Goal: Task Accomplishment & Management: Manage account settings

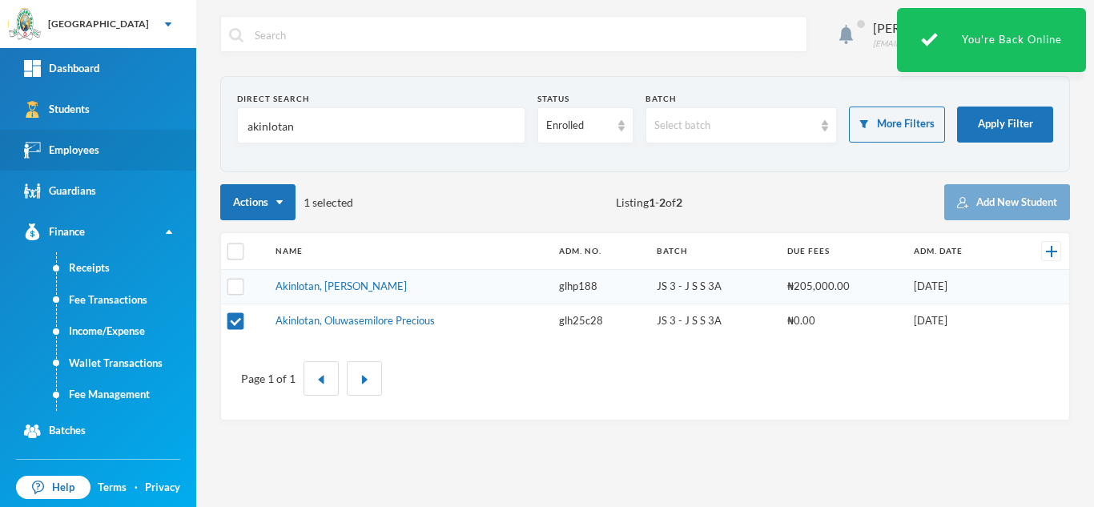
click at [128, 143] on div "Greenland Hall Your Bluebic Account Greenland Hall Add a New School Dashboard S…" at bounding box center [547, 253] width 1094 height 507
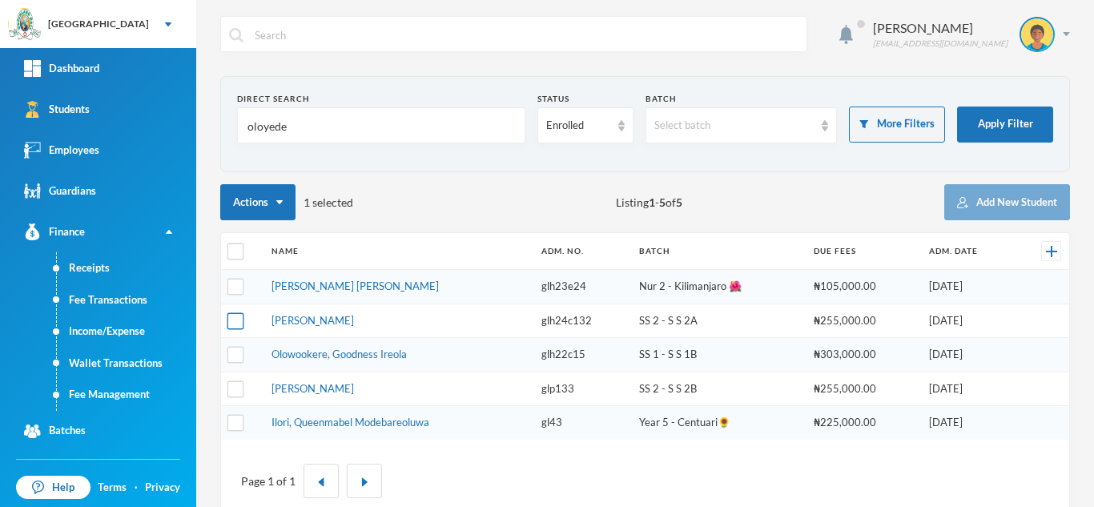
type input "oloyede"
click at [244, 320] on input "checkbox" at bounding box center [236, 320] width 17 height 17
checkbox input "true"
click at [141, 388] on link "Fee Management" at bounding box center [126, 395] width 139 height 32
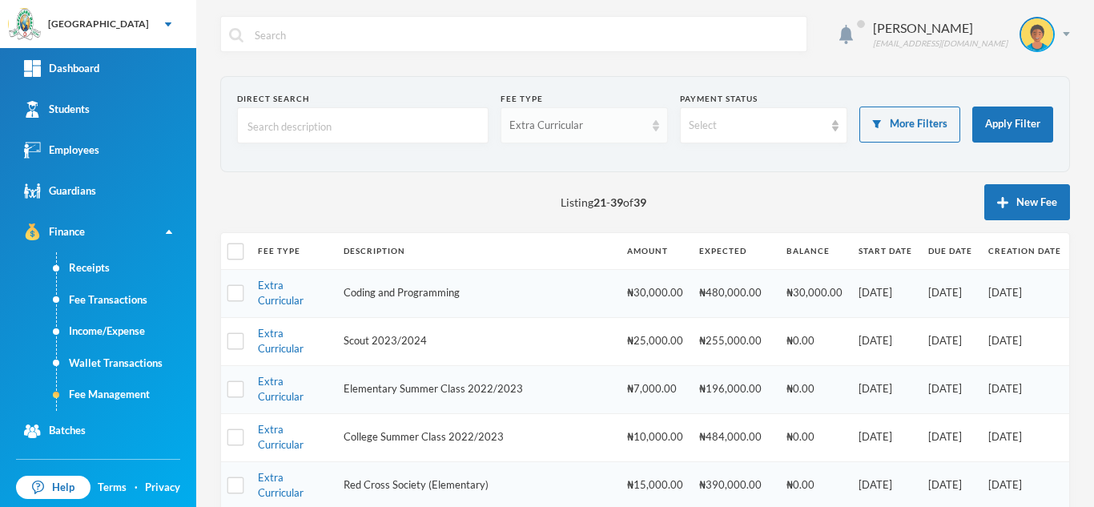
click at [574, 123] on div "Extra Curricular" at bounding box center [577, 126] width 135 height 16
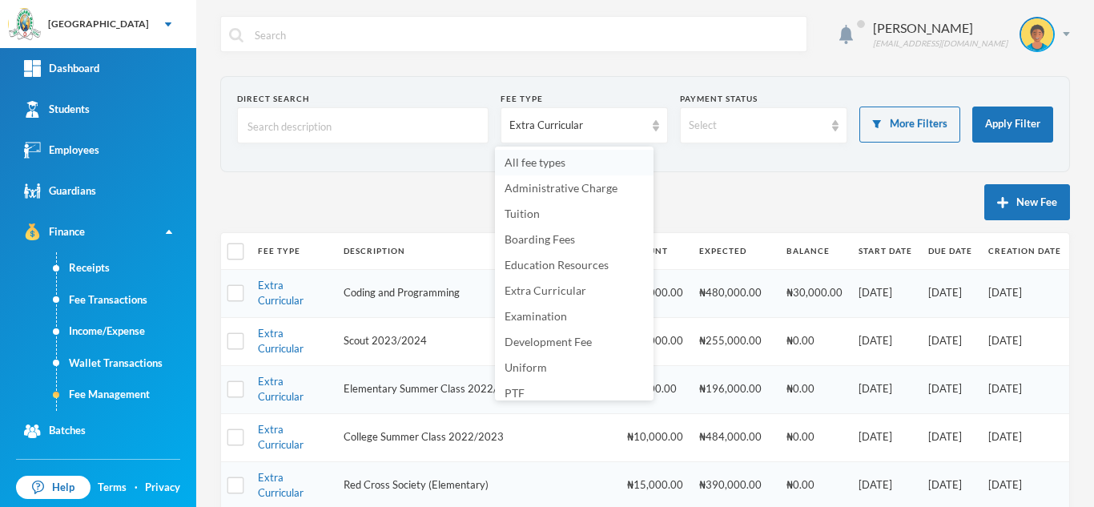
click at [584, 164] on li "All fee types" at bounding box center [574, 163] width 159 height 26
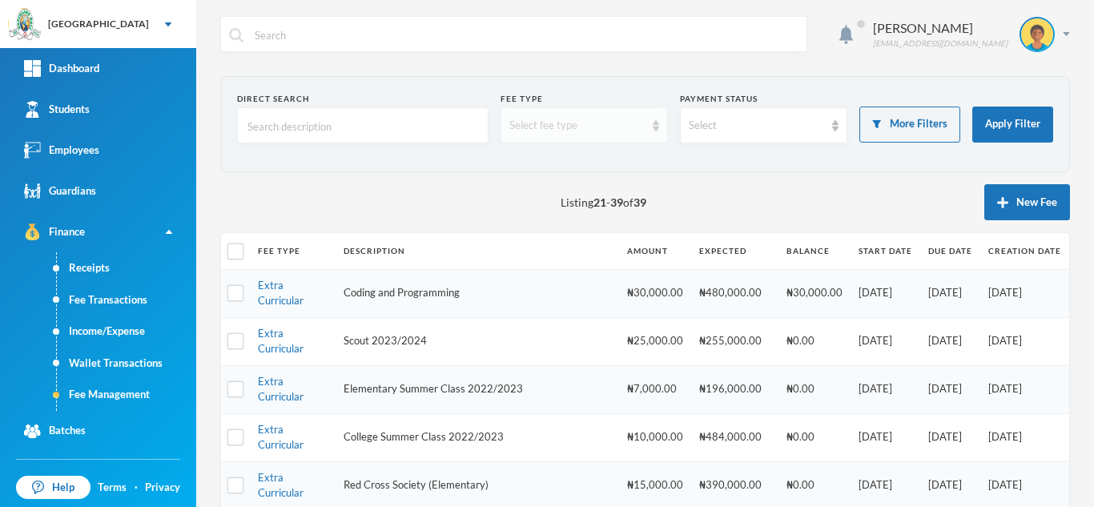
click at [548, 118] on div "Select fee type" at bounding box center [577, 126] width 135 height 16
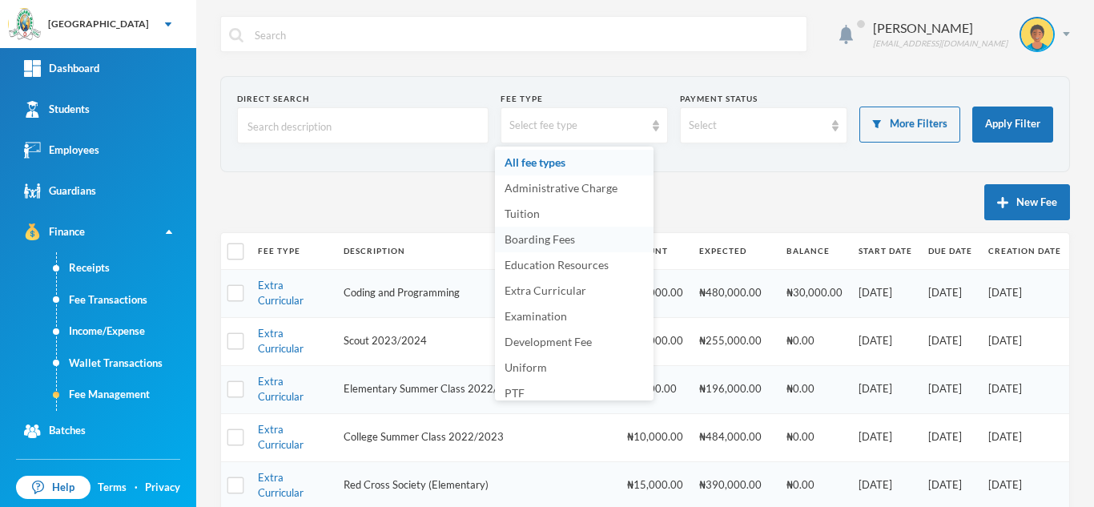
click at [562, 242] on span "Boarding Fees" at bounding box center [540, 239] width 71 height 14
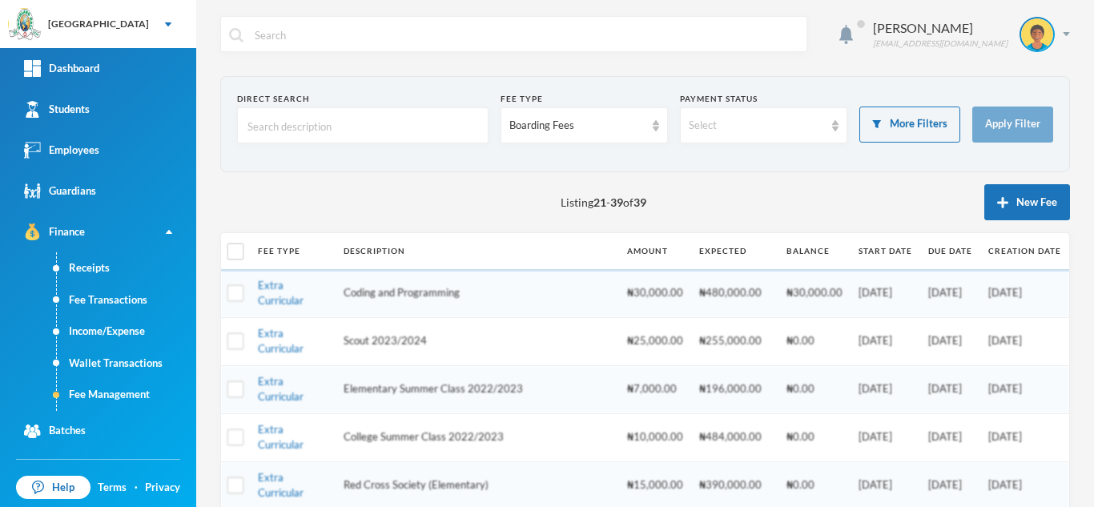
scroll to position [775, 0]
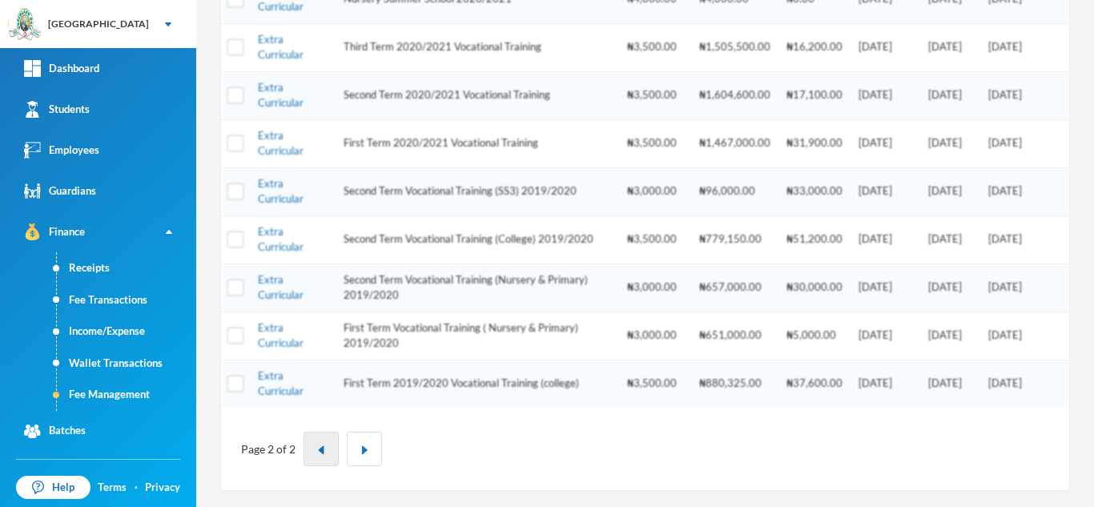
click at [319, 448] on img "button" at bounding box center [321, 450] width 10 height 10
click at [321, 451] on img "button" at bounding box center [321, 450] width 10 height 10
click at [317, 444] on button "button" at bounding box center [321, 449] width 35 height 34
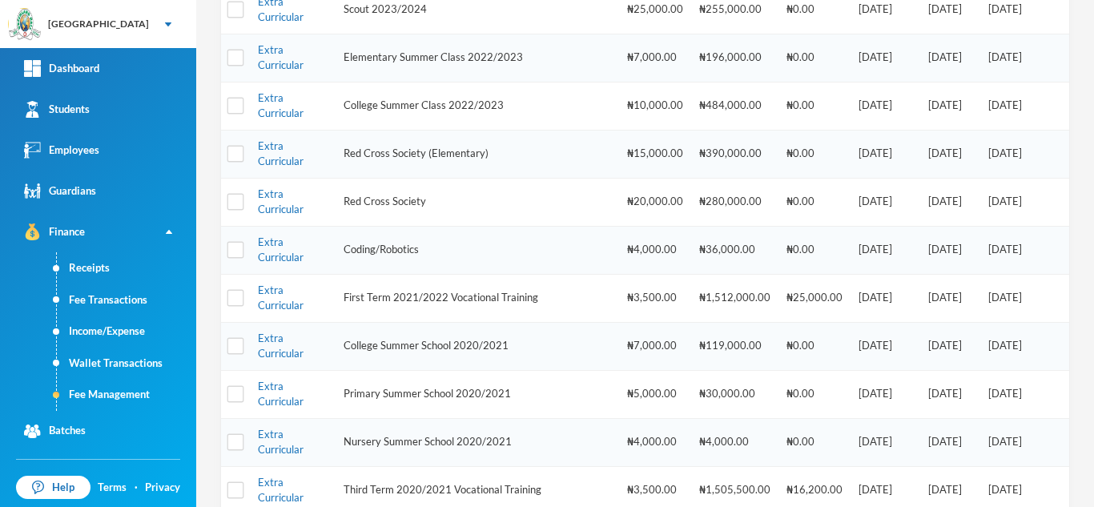
scroll to position [36, 0]
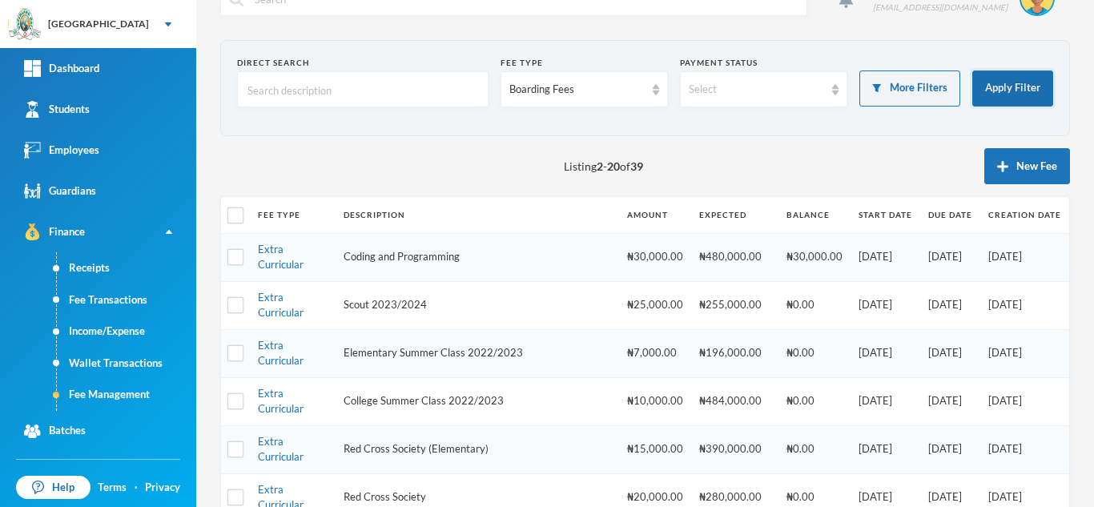
click at [1005, 82] on button "Apply Filter" at bounding box center [1013, 89] width 81 height 36
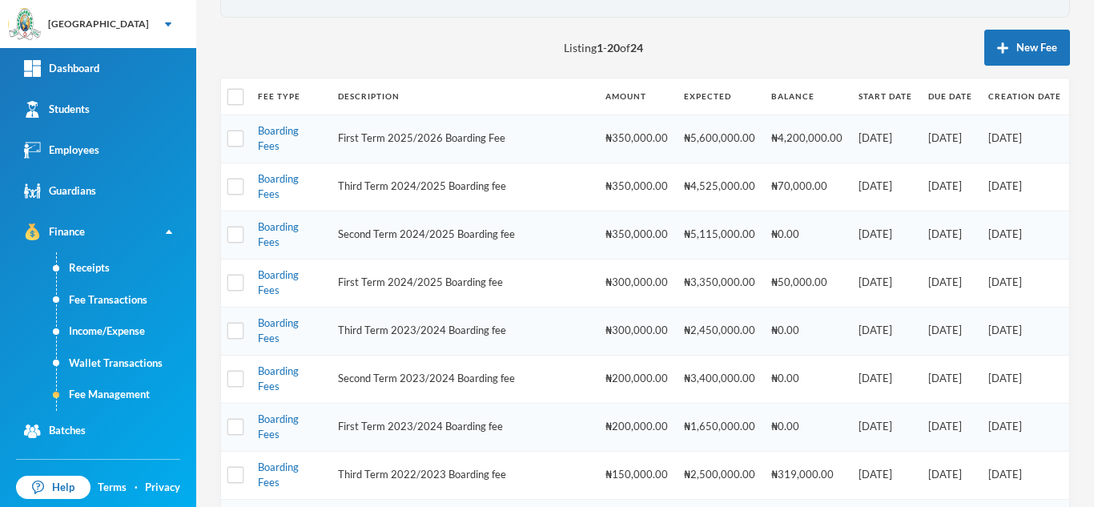
scroll to position [159, 0]
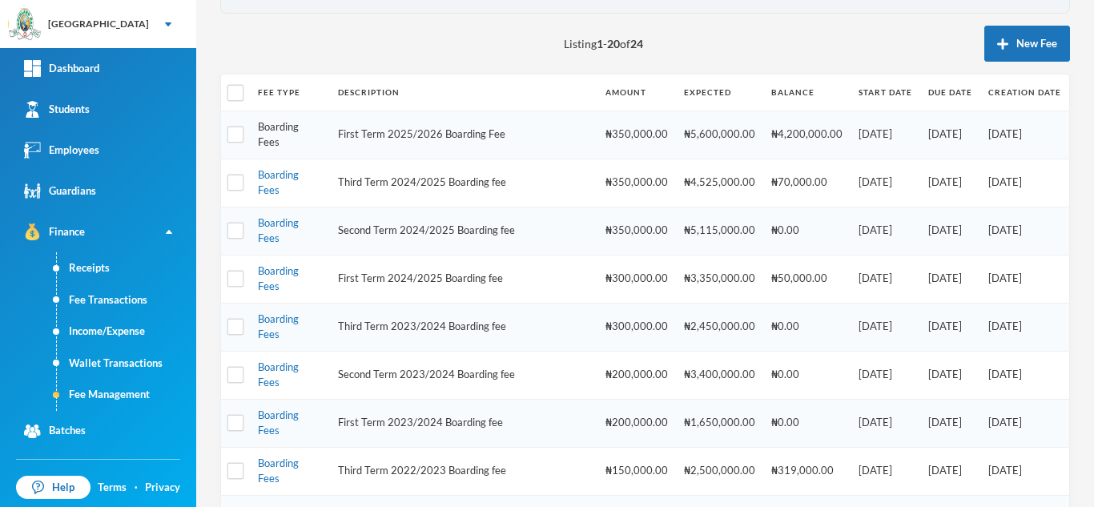
click at [282, 123] on link "Boarding Fees" at bounding box center [278, 134] width 41 height 29
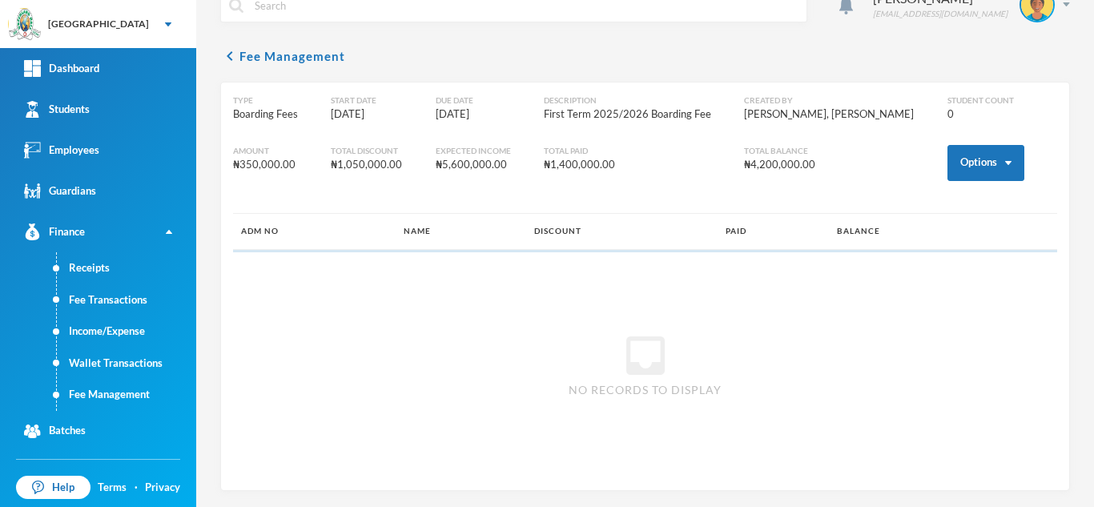
scroll to position [30, 0]
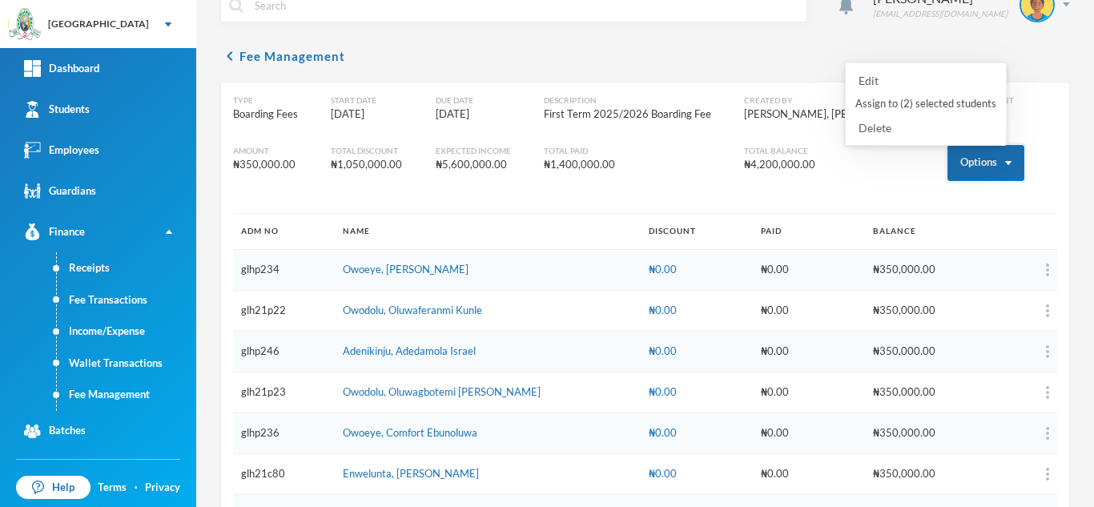
click at [977, 250] on td at bounding box center [1017, 270] width 80 height 41
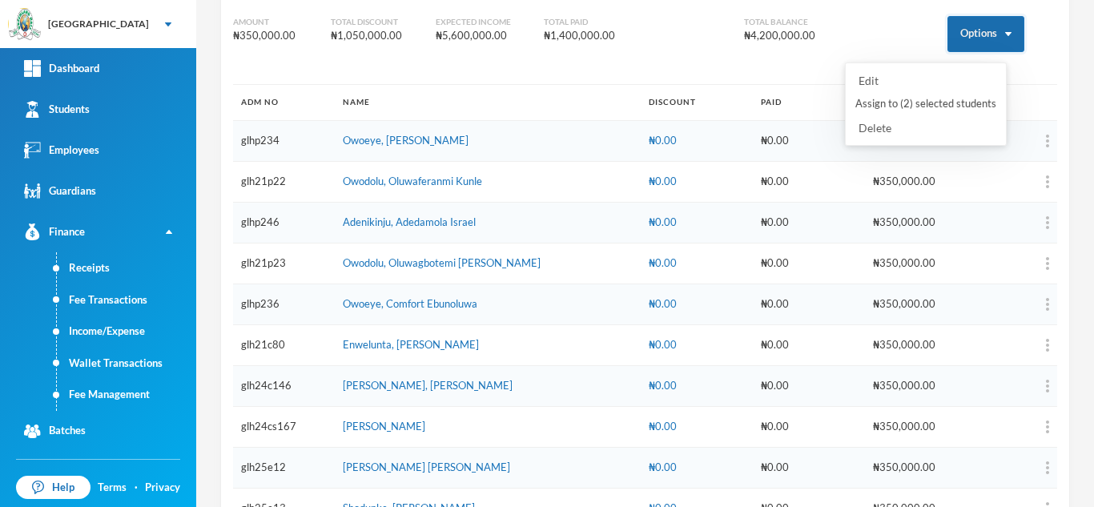
click at [948, 38] on button "Options" at bounding box center [986, 34] width 77 height 36
click at [922, 102] on button "Assign to ( 2 ) selected students" at bounding box center [926, 104] width 144 height 29
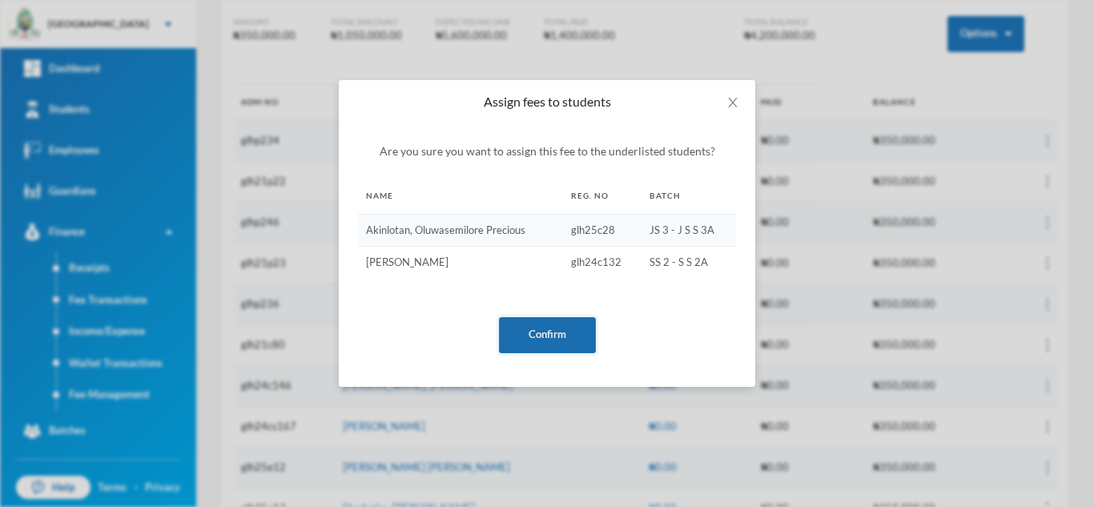
click at [512, 327] on button "Confirm" at bounding box center [547, 335] width 97 height 36
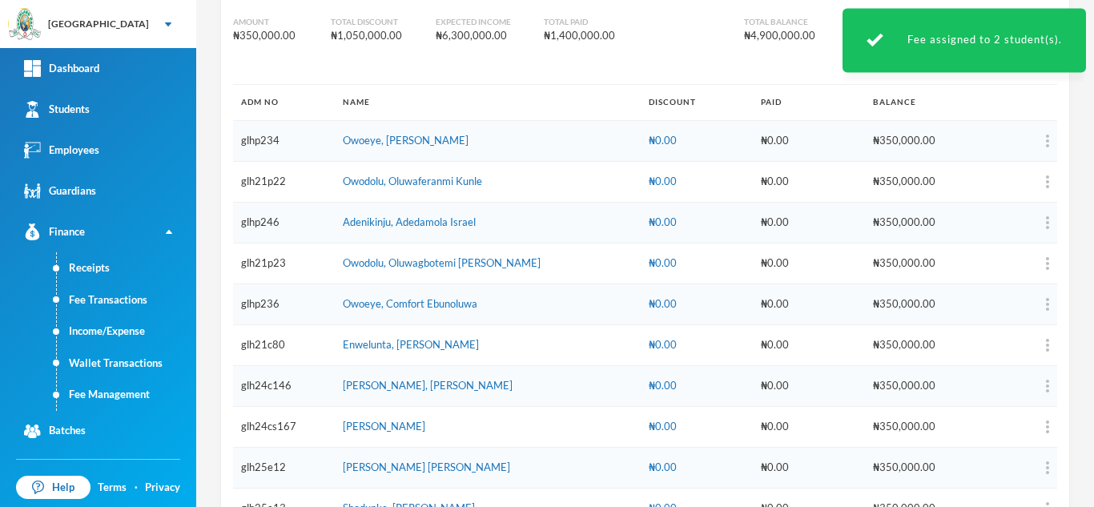
scroll to position [659, 0]
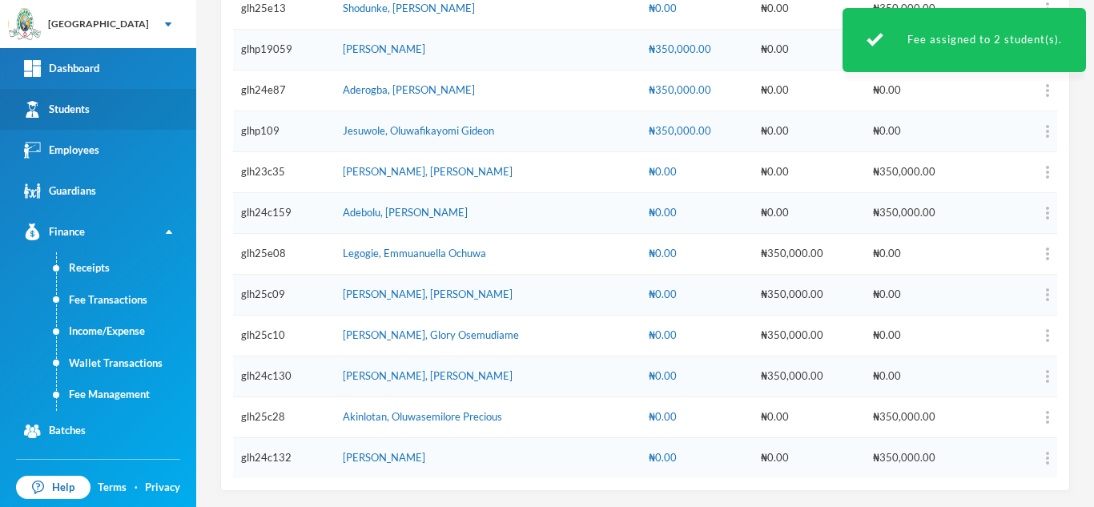
click at [131, 111] on link "Students" at bounding box center [98, 109] width 196 height 41
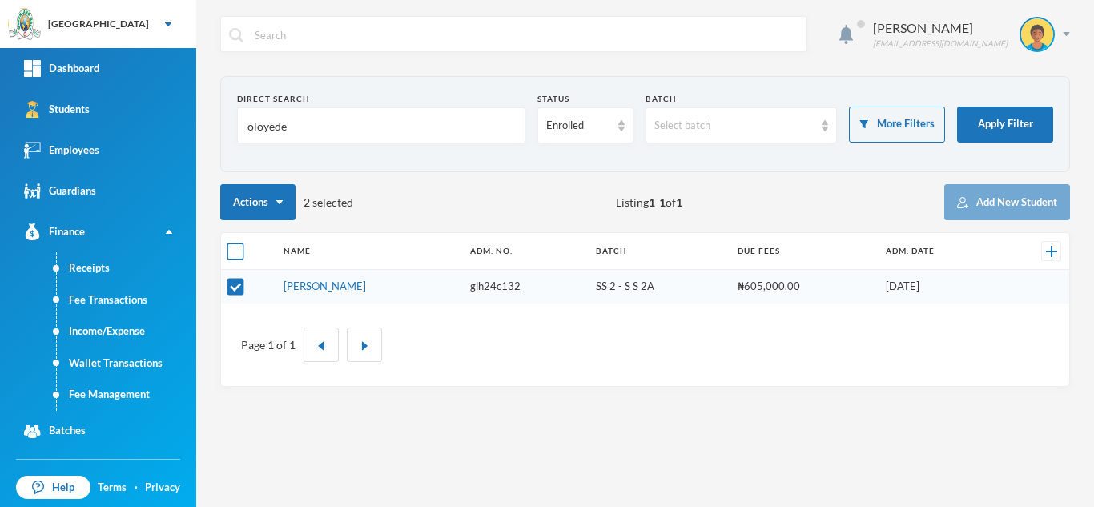
click at [240, 248] on input "checkbox" at bounding box center [236, 252] width 17 height 17
checkbox input "false"
click at [236, 286] on input "checkbox" at bounding box center [236, 287] width 17 height 17
checkbox input "true"
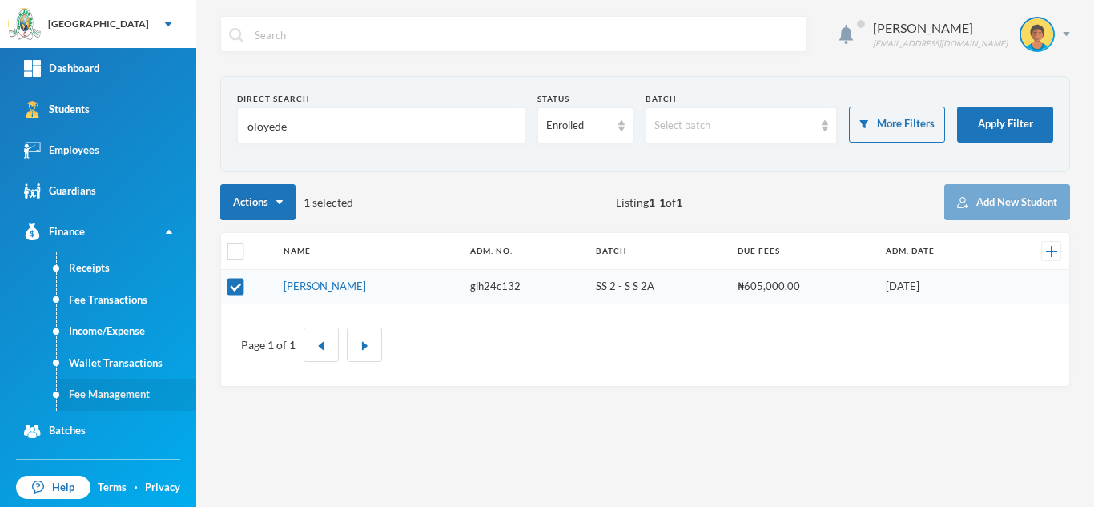
click at [135, 390] on link "Fee Management" at bounding box center [126, 395] width 139 height 32
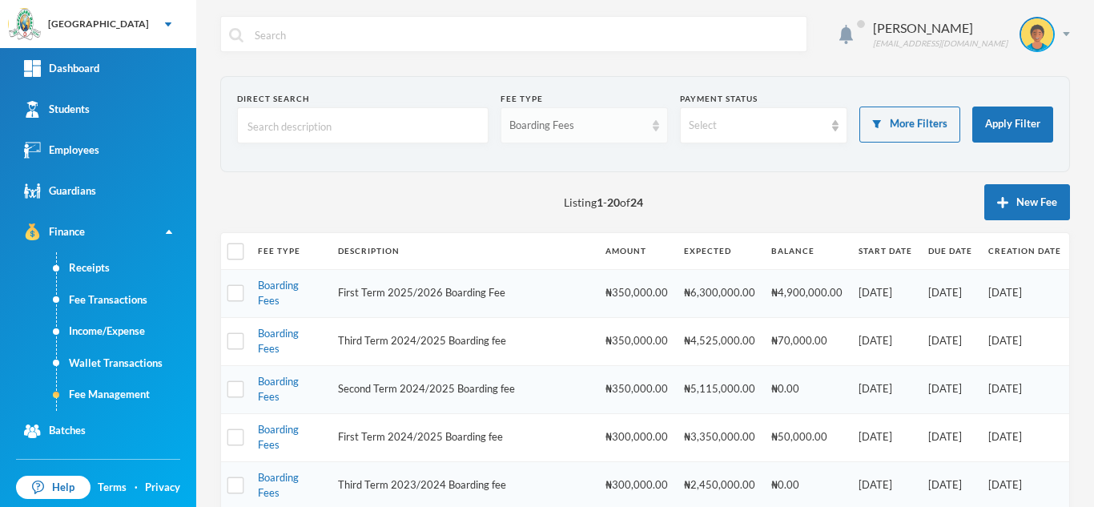
click at [521, 125] on div "Boarding Fees" at bounding box center [577, 126] width 135 height 16
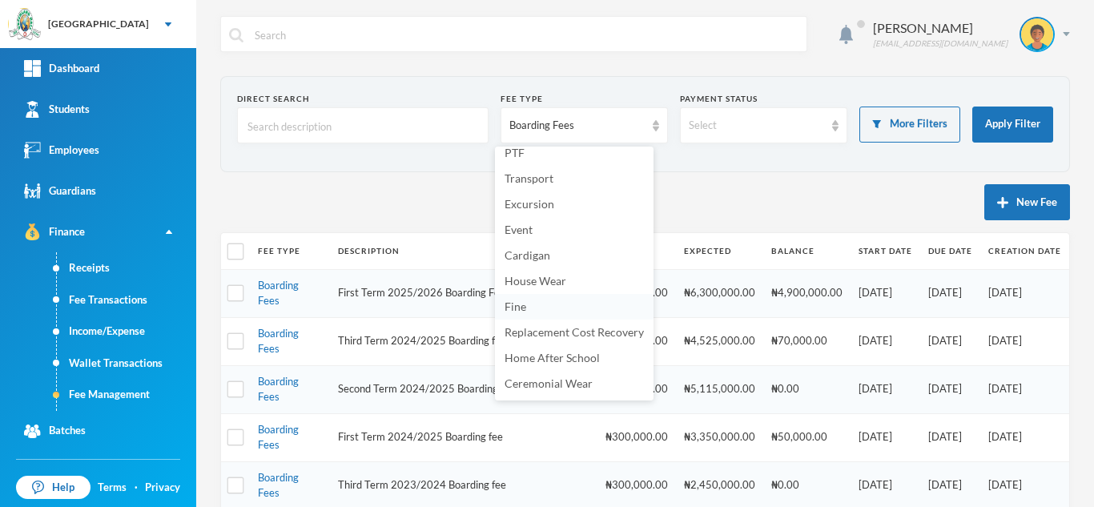
scroll to position [238, 0]
click at [563, 286] on span "House Wear" at bounding box center [536, 283] width 62 height 14
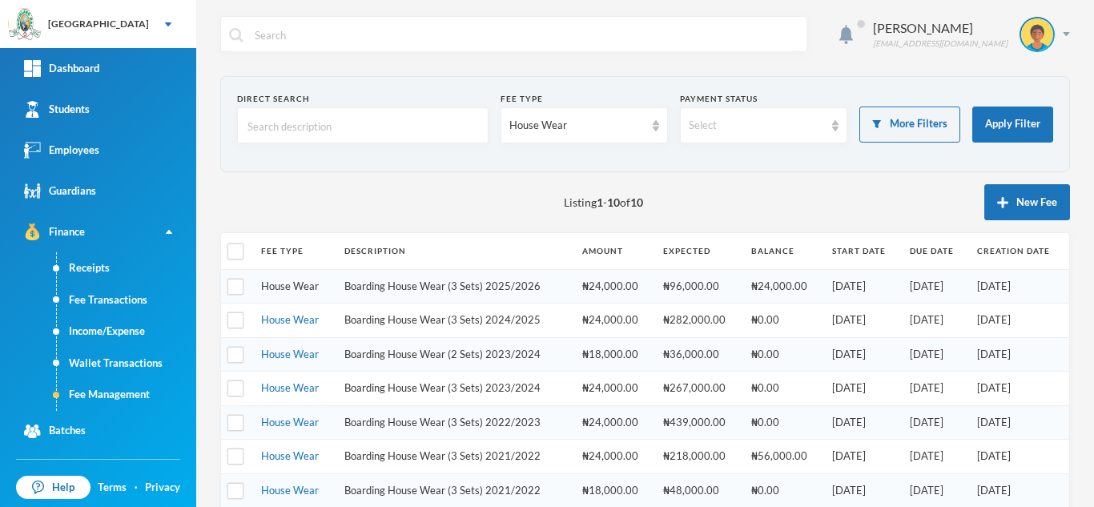
click at [279, 282] on link "House Wear" at bounding box center [290, 286] width 58 height 13
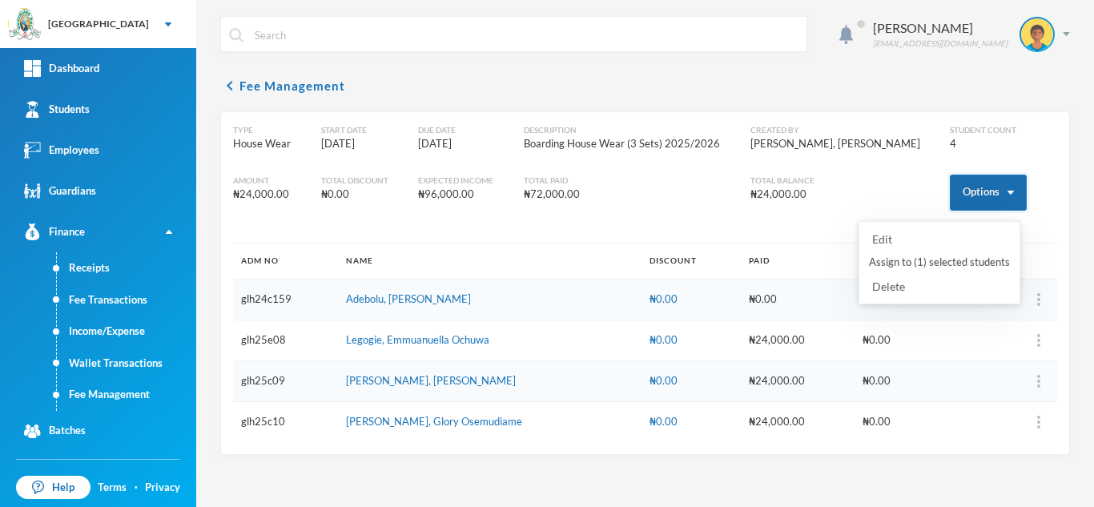
click at [967, 197] on button "Options" at bounding box center [988, 193] width 77 height 36
click at [937, 262] on button "Assign to ( 1 ) selected students" at bounding box center [940, 262] width 144 height 29
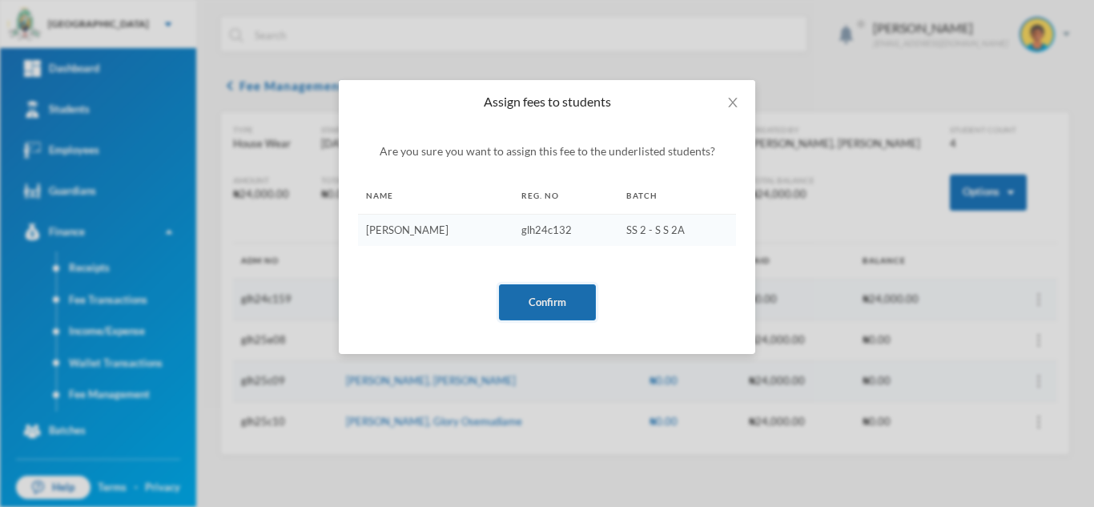
click at [534, 302] on button "Confirm" at bounding box center [547, 302] width 97 height 36
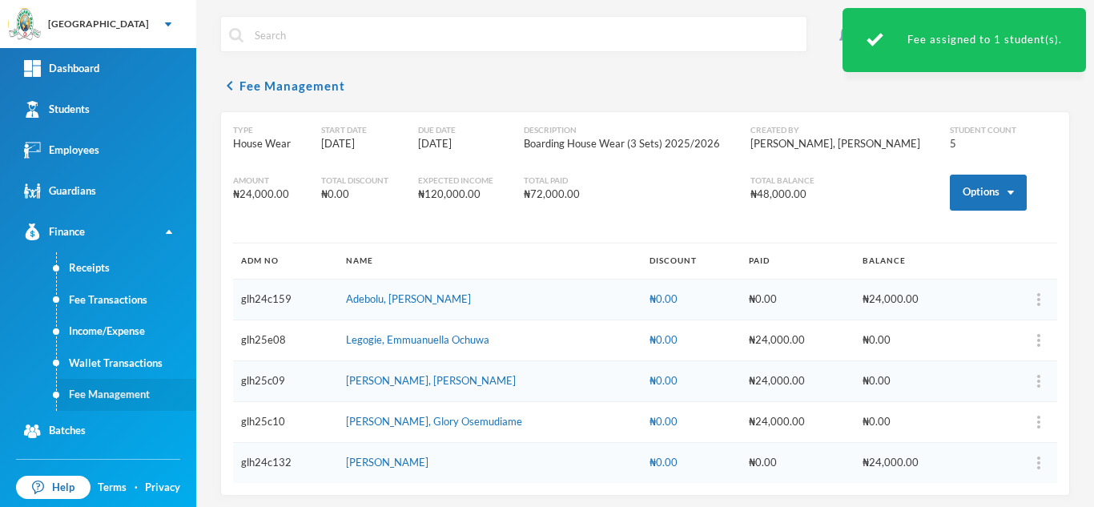
click at [103, 386] on link "Fee Management" at bounding box center [126, 395] width 139 height 32
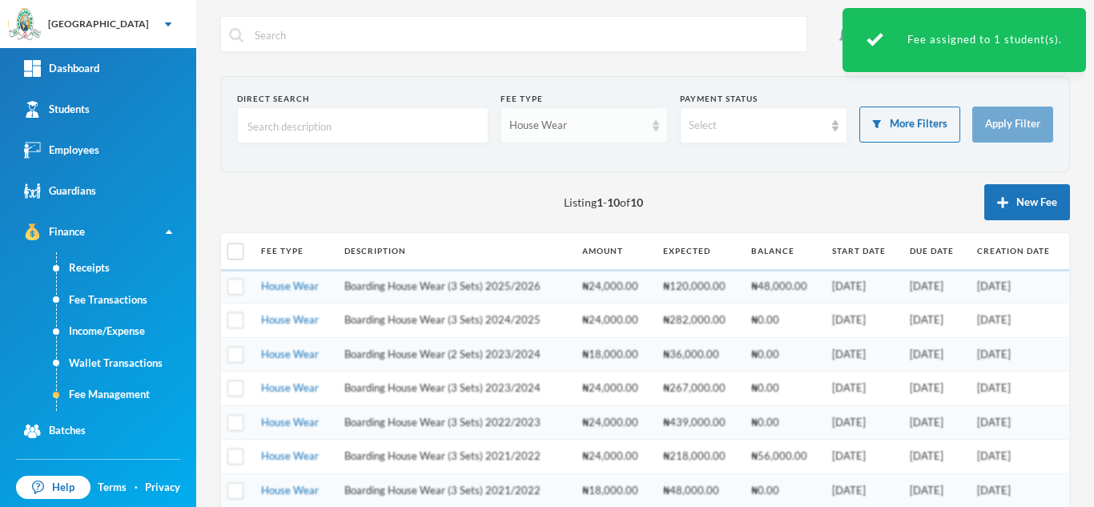
click at [604, 119] on div "House Wear" at bounding box center [577, 126] width 135 height 16
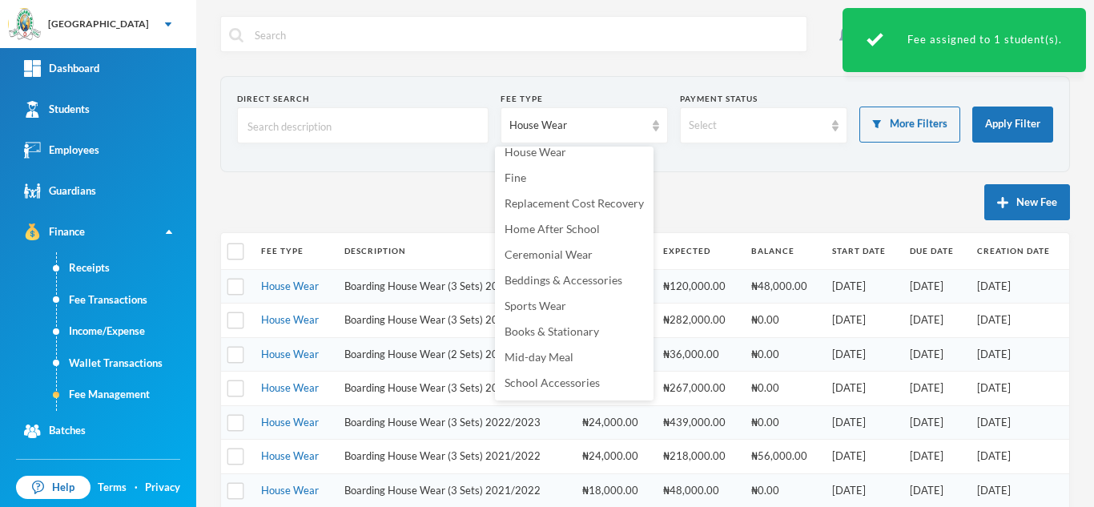
scroll to position [388, 0]
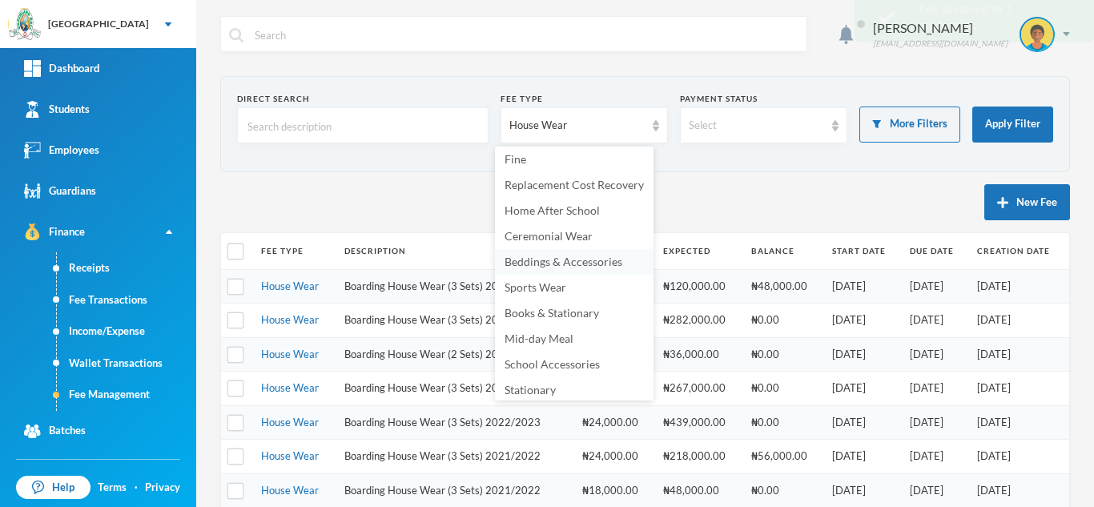
click at [585, 257] on span "Beddings & Accessories" at bounding box center [564, 262] width 118 height 14
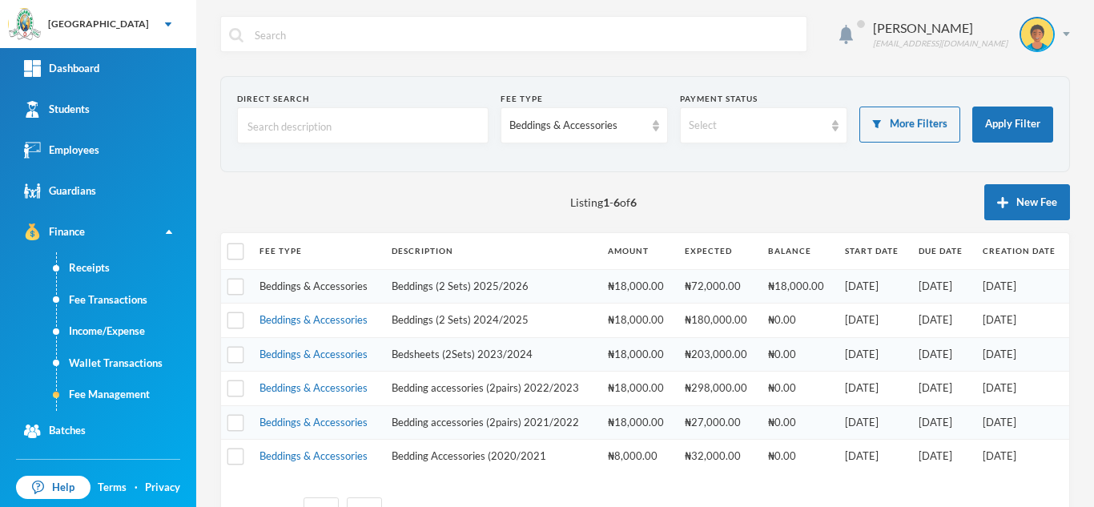
click at [293, 286] on link "Beddings & Accessories" at bounding box center [314, 286] width 108 height 13
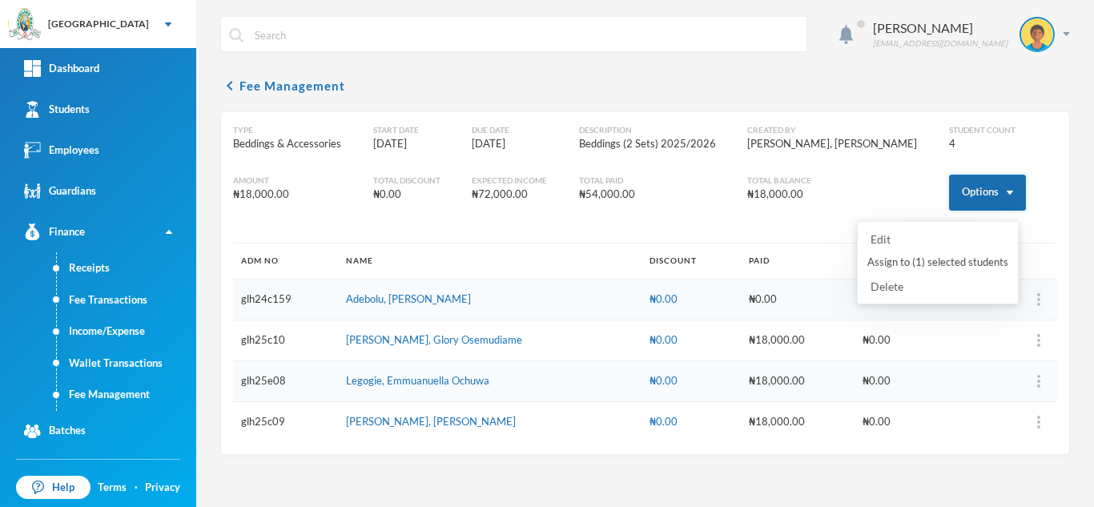
click at [960, 197] on button "Options" at bounding box center [987, 193] width 77 height 36
click at [929, 257] on button "Assign to ( 1 ) selected students" at bounding box center [938, 262] width 144 height 29
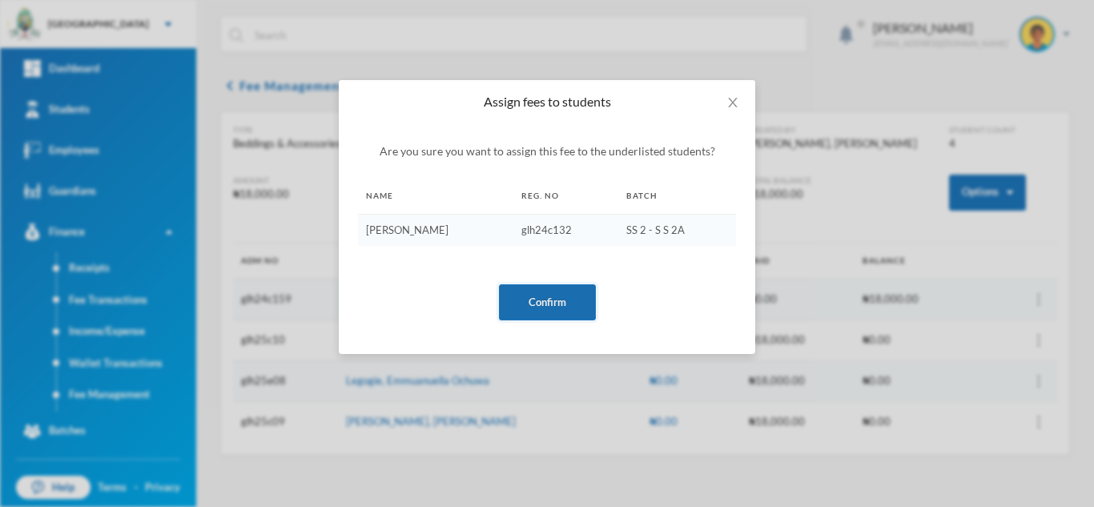
click at [564, 306] on button "Confirm" at bounding box center [547, 302] width 97 height 36
